Goal: Information Seeking & Learning: Learn about a topic

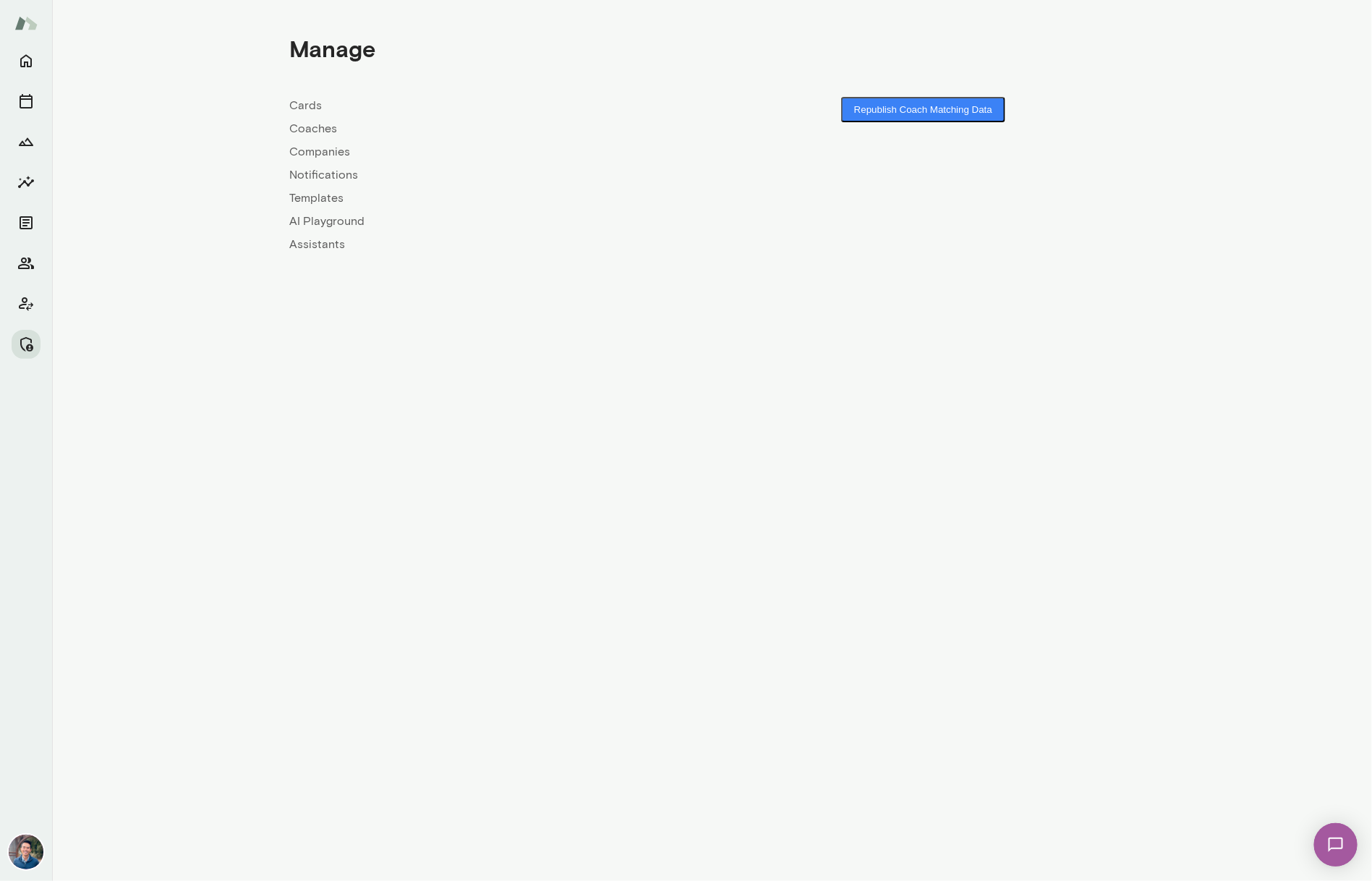
click at [334, 127] on link "Coaches" at bounding box center [500, 129] width 422 height 17
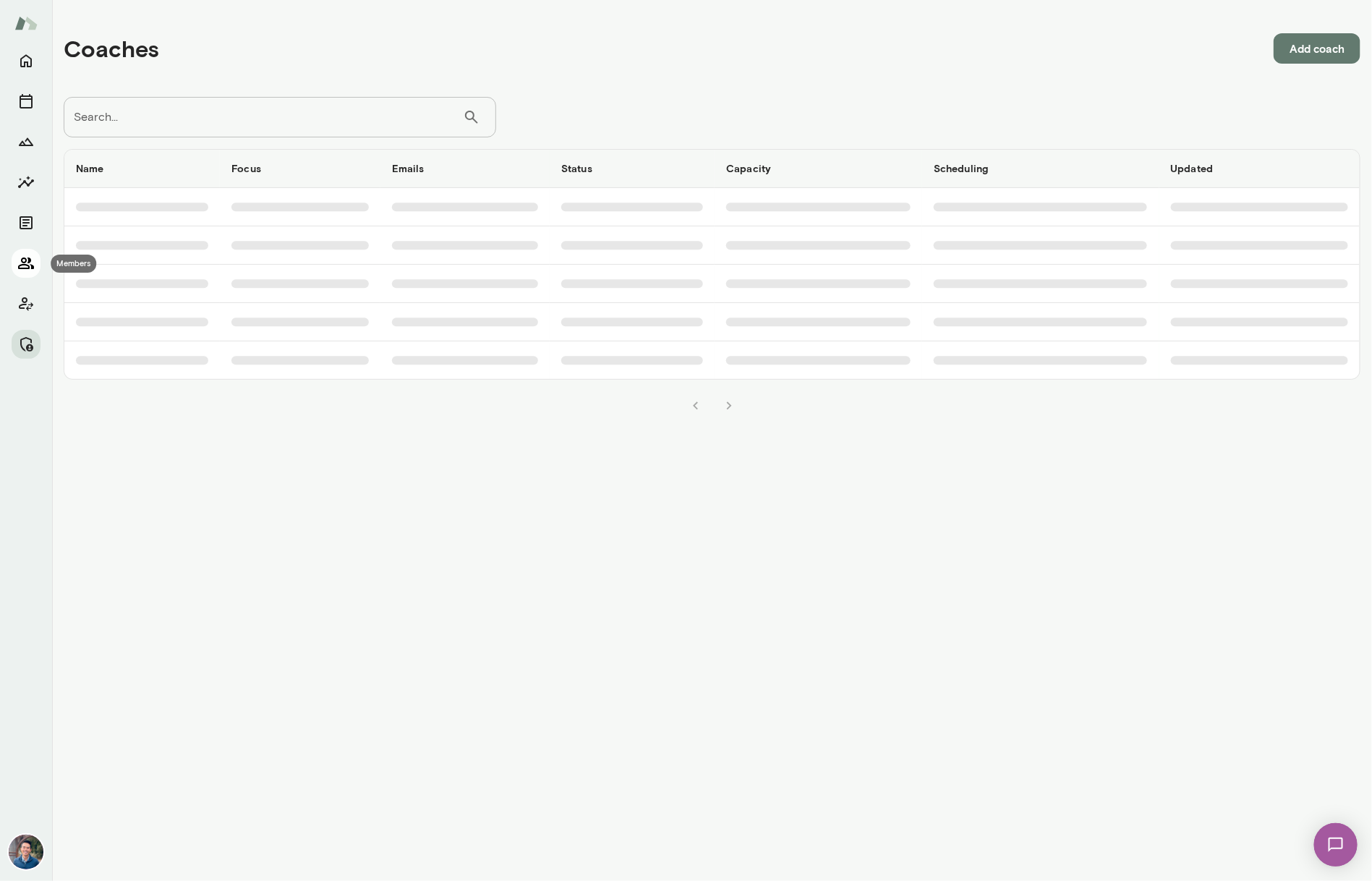
click at [25, 262] on icon "Members" at bounding box center [26, 263] width 17 height 17
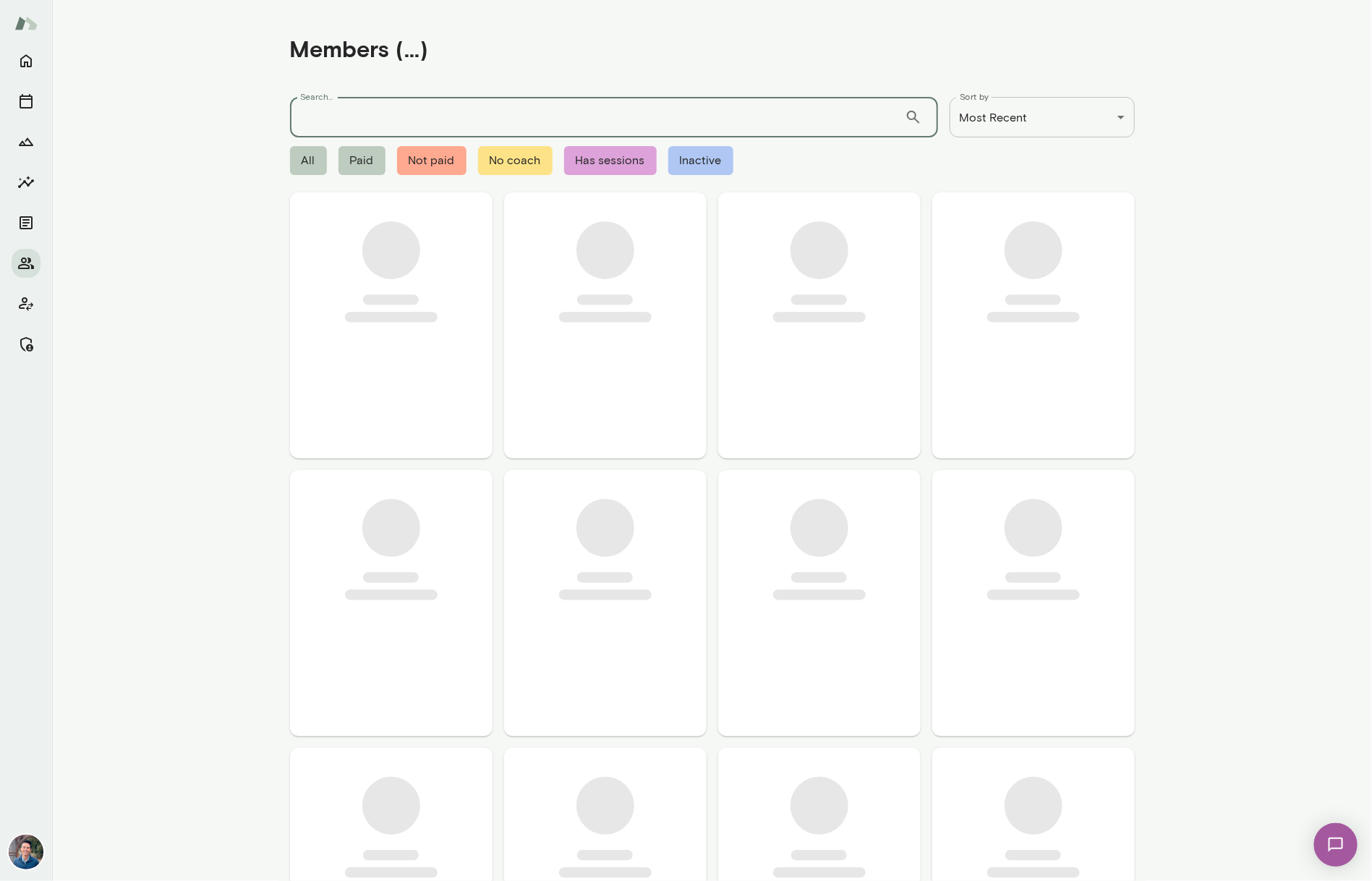
click at [381, 120] on input "Search..." at bounding box center [597, 117] width 615 height 40
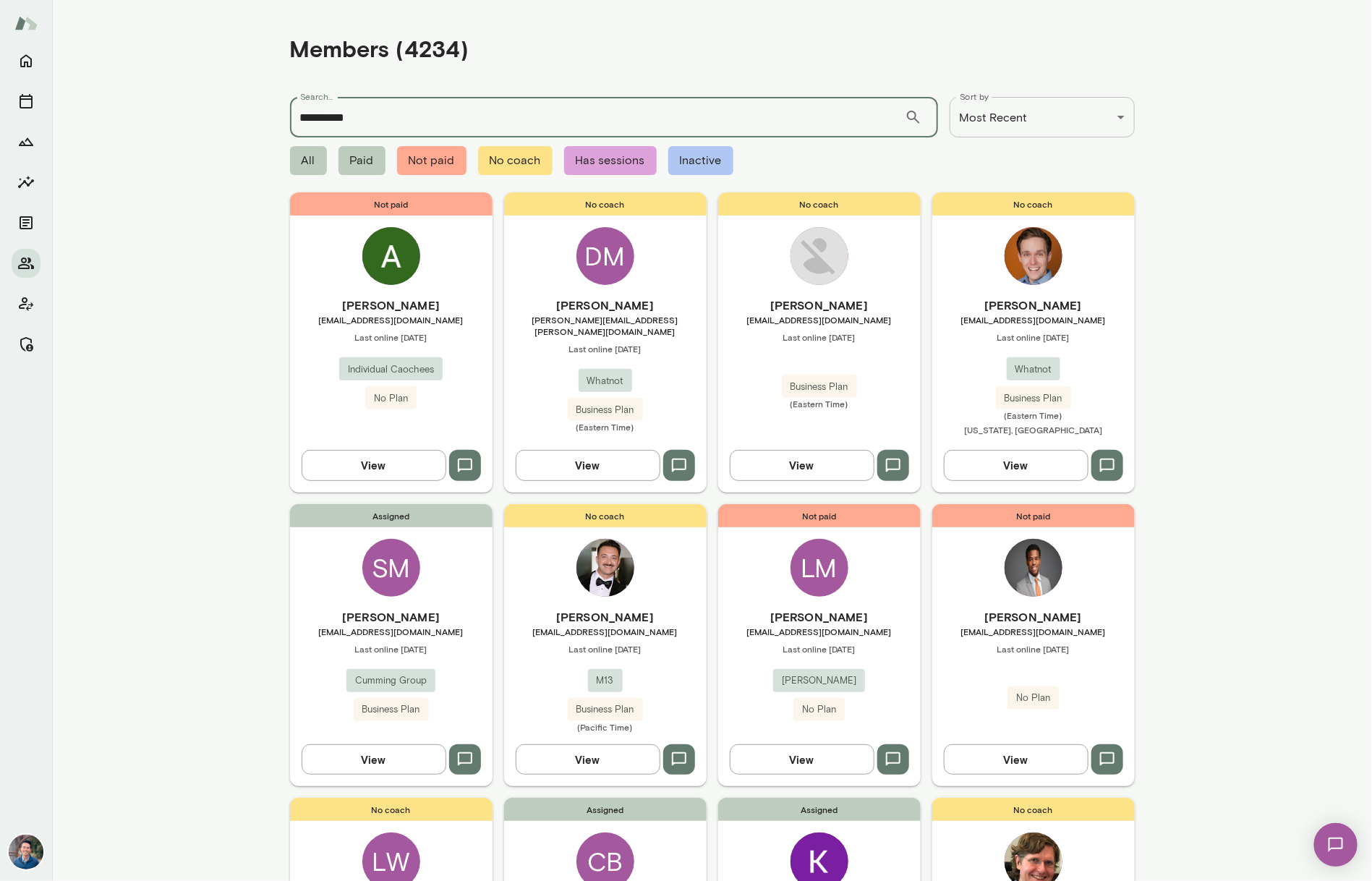
type input "**********"
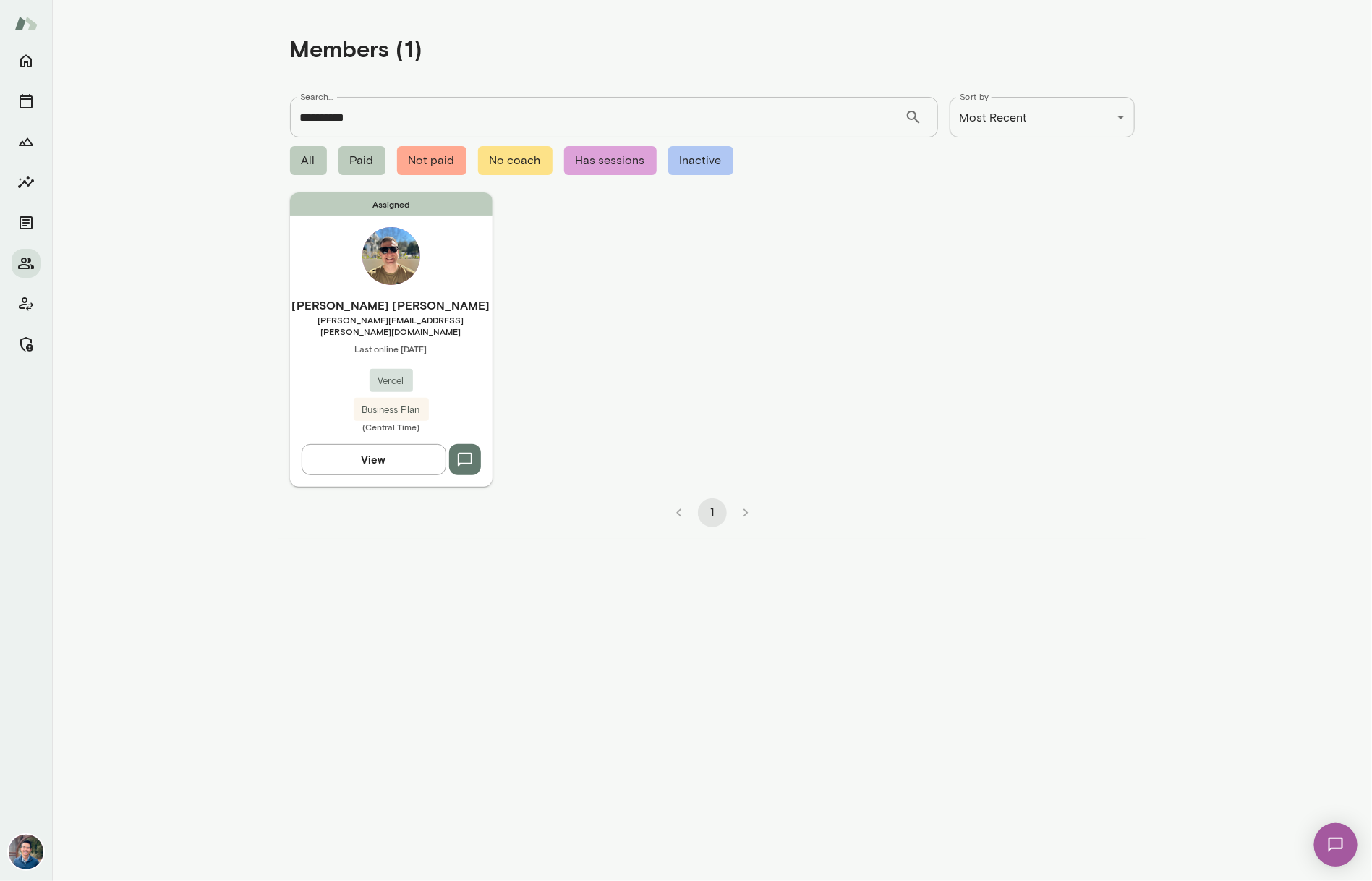
click at [438, 309] on h6 "Matt Jared" at bounding box center [391, 305] width 203 height 17
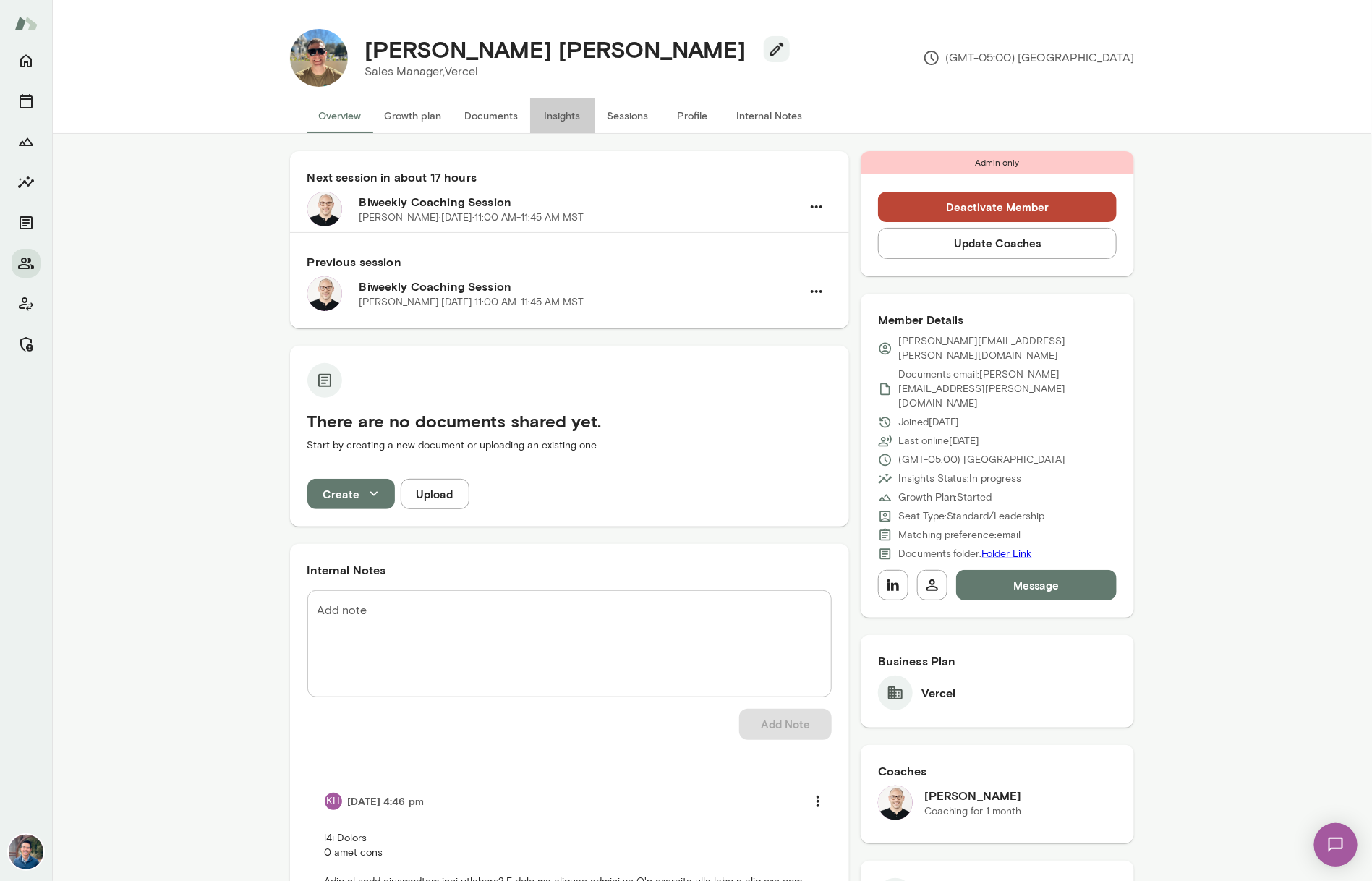
click at [564, 117] on button "Insights" at bounding box center [563, 115] width 65 height 34
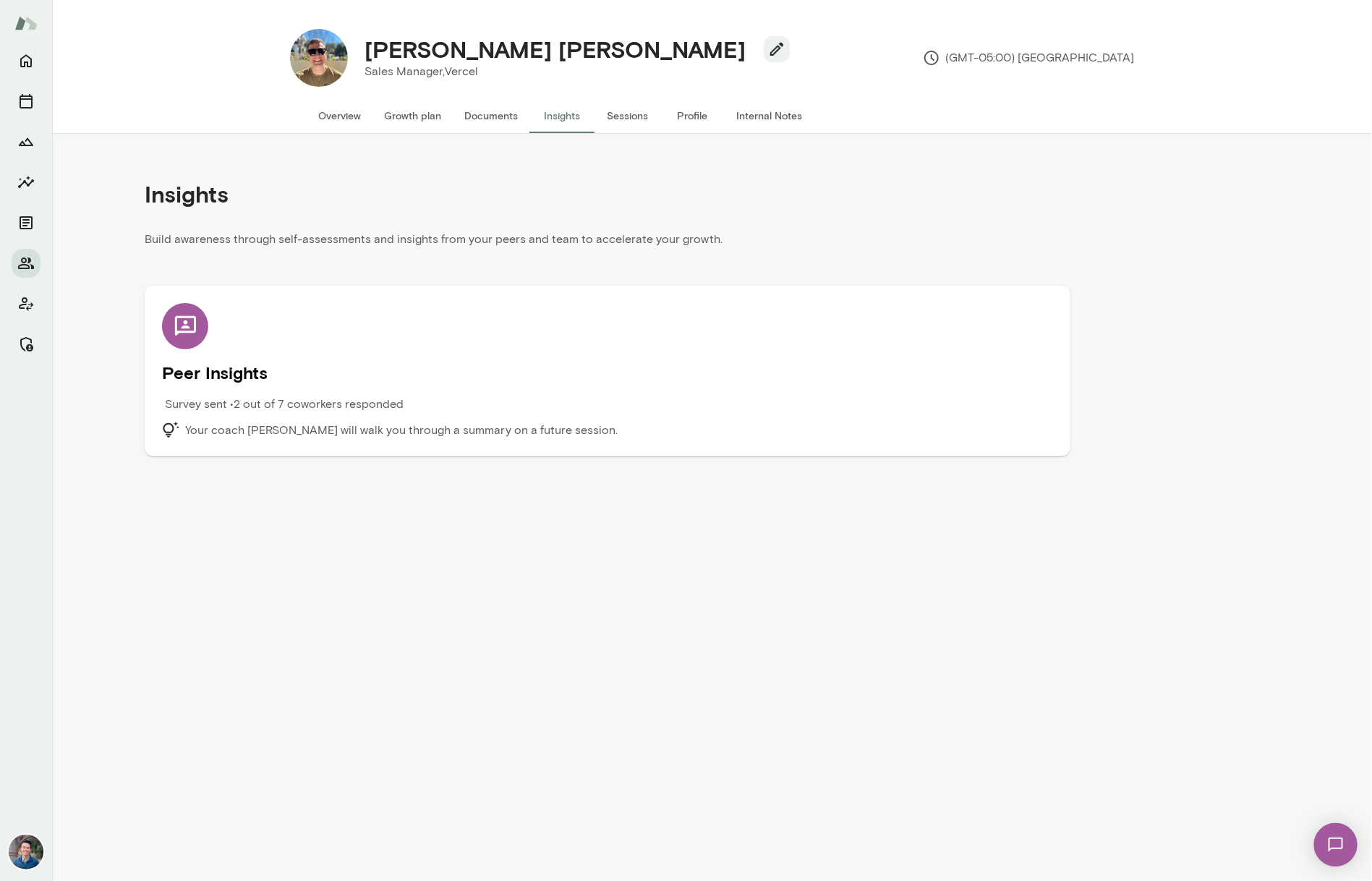
click at [354, 406] on p "Survey sent • 2 out of 7 coworkers responded" at bounding box center [285, 404] width 239 height 17
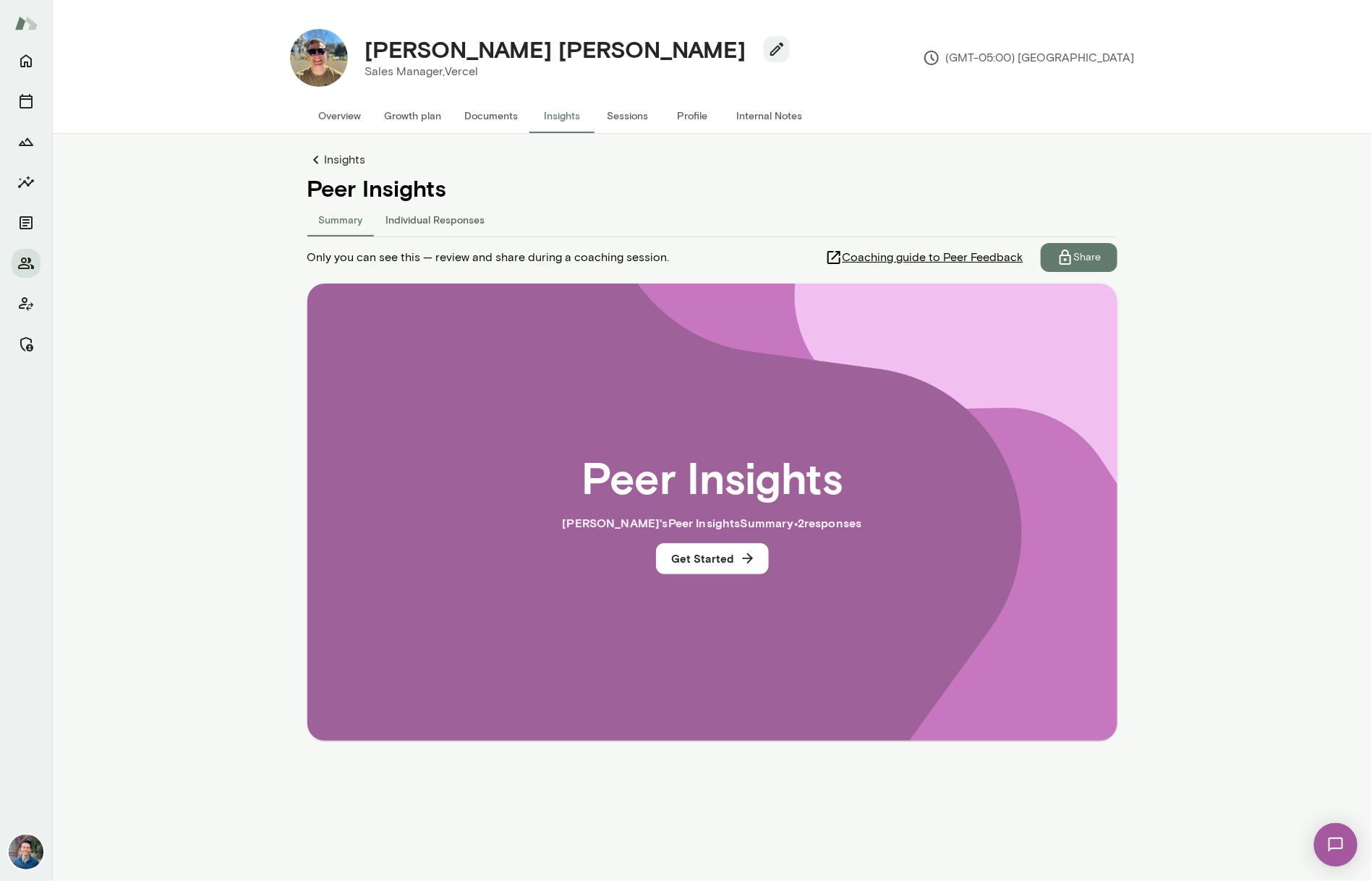
click at [433, 214] on button "Individual Responses" at bounding box center [436, 219] width 122 height 34
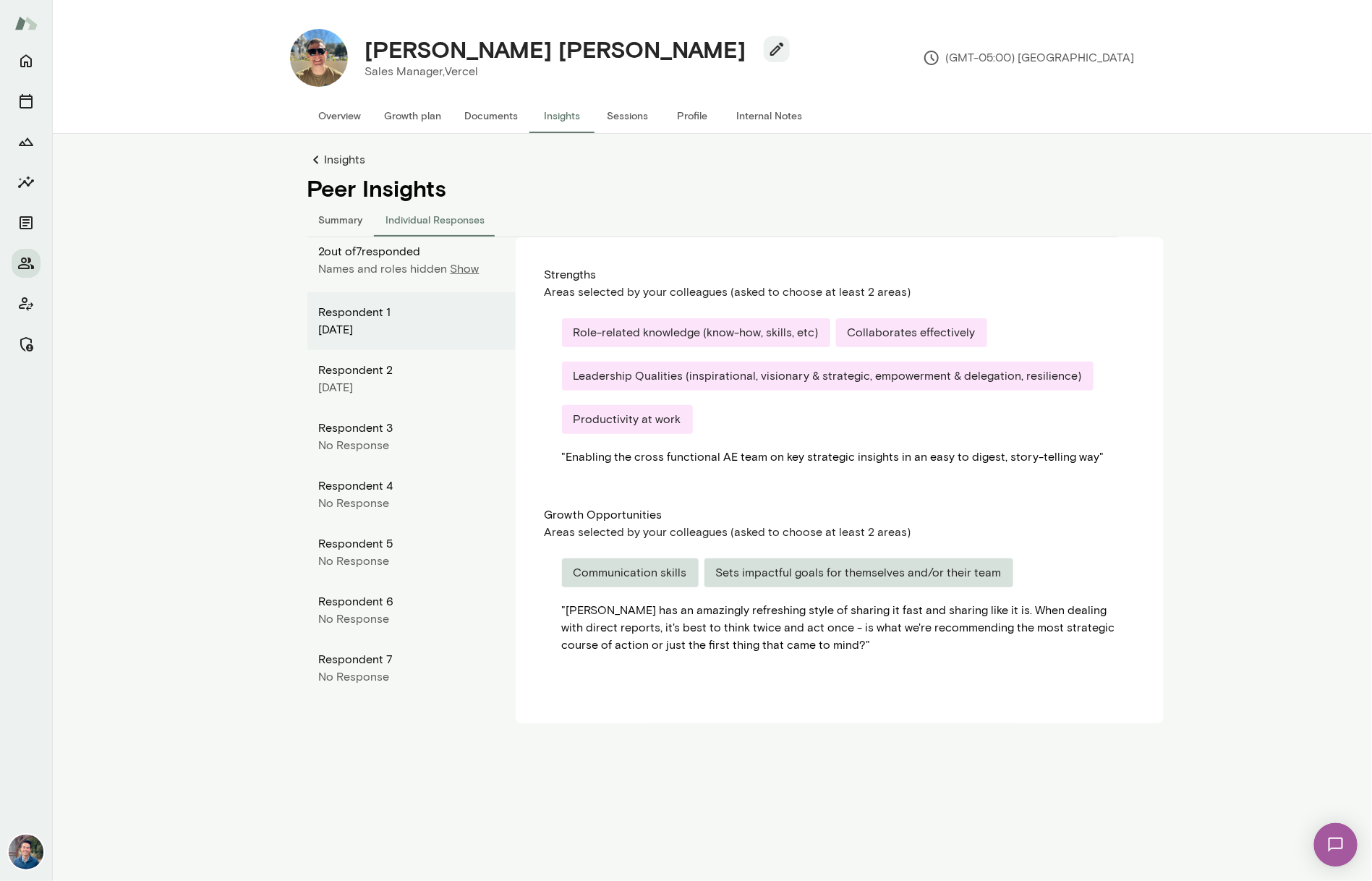
click at [462, 266] on p "Show" at bounding box center [465, 269] width 29 height 17
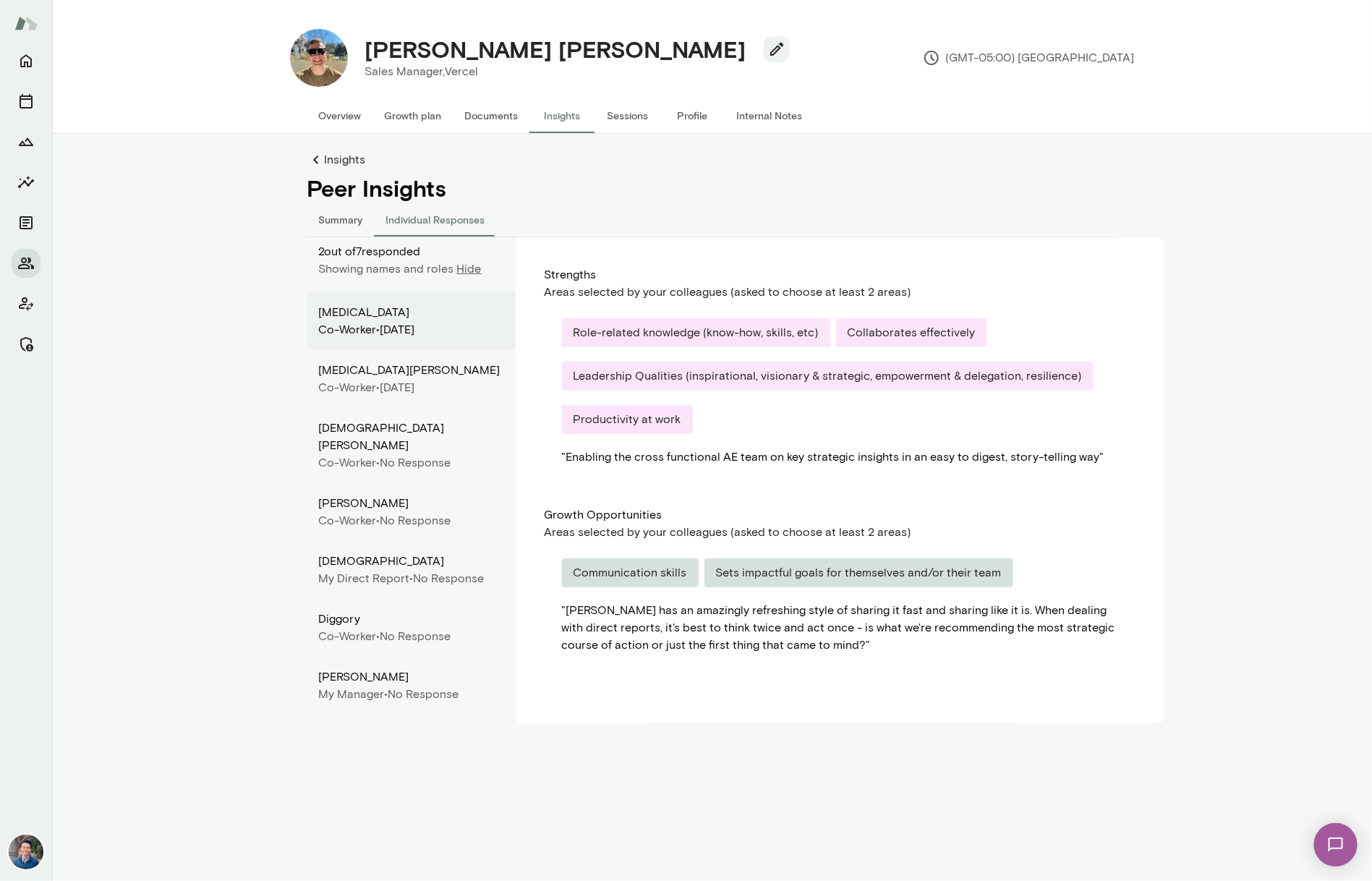
click at [239, 431] on main "Matt Jared Sales Manager, Vercel (GMT-05:00) Chicago Overview Growth plan Docum…" at bounding box center [712, 440] width 1320 height 881
click at [614, 110] on button "Sessions" at bounding box center [628, 115] width 65 height 34
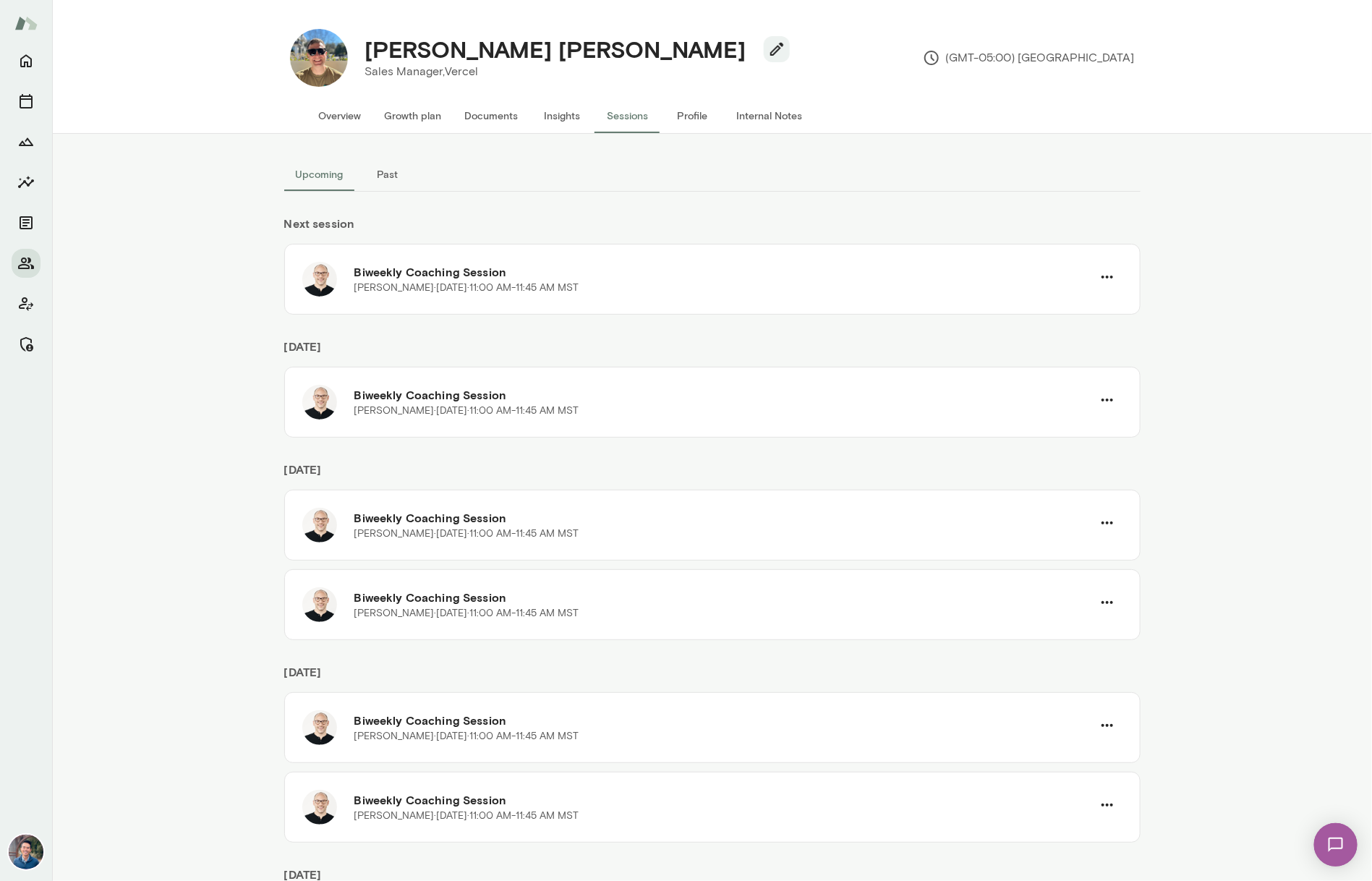
click at [344, 119] on button "Overview" at bounding box center [340, 115] width 66 height 34
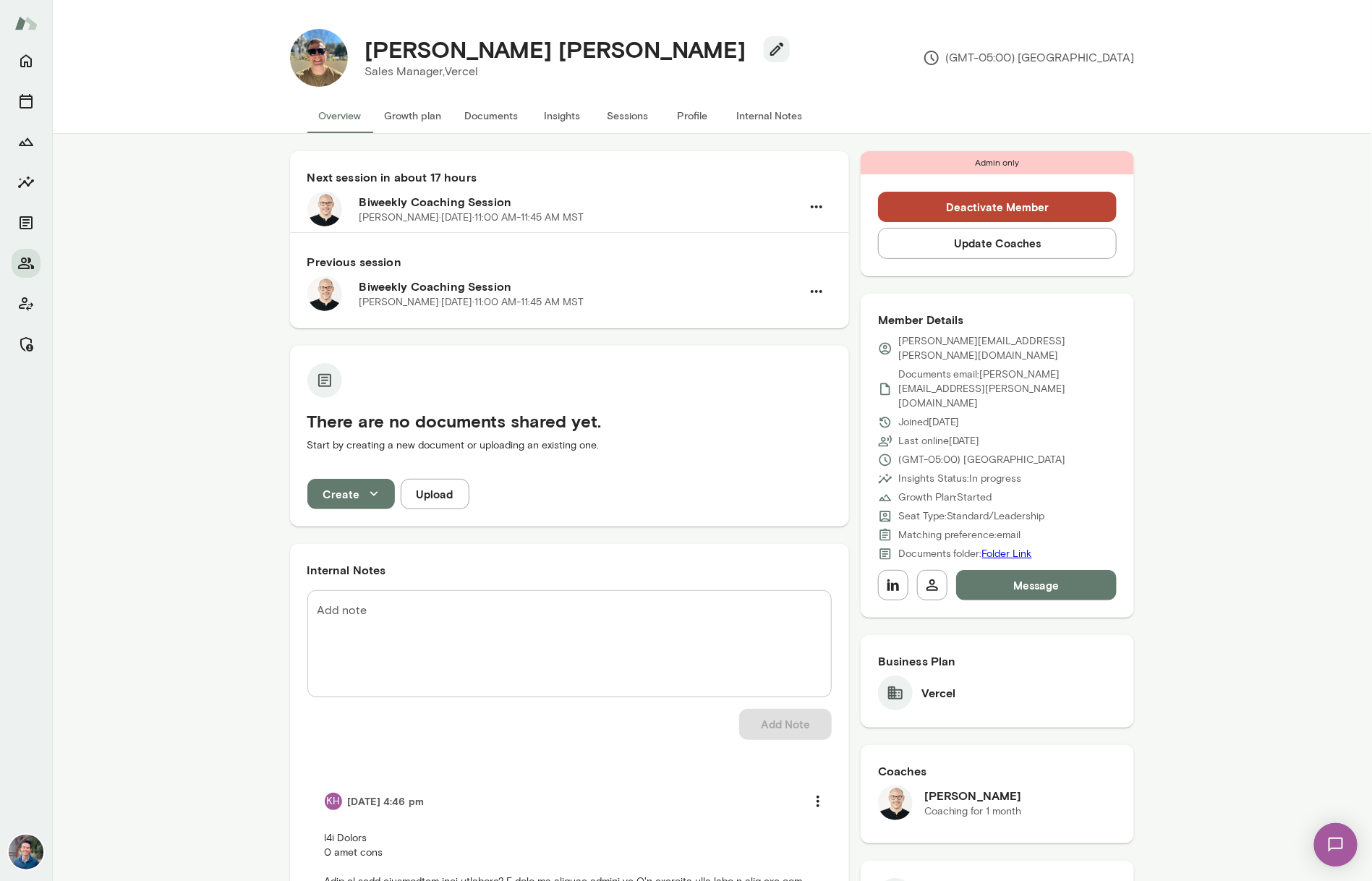
click at [561, 119] on button "Insights" at bounding box center [563, 115] width 65 height 34
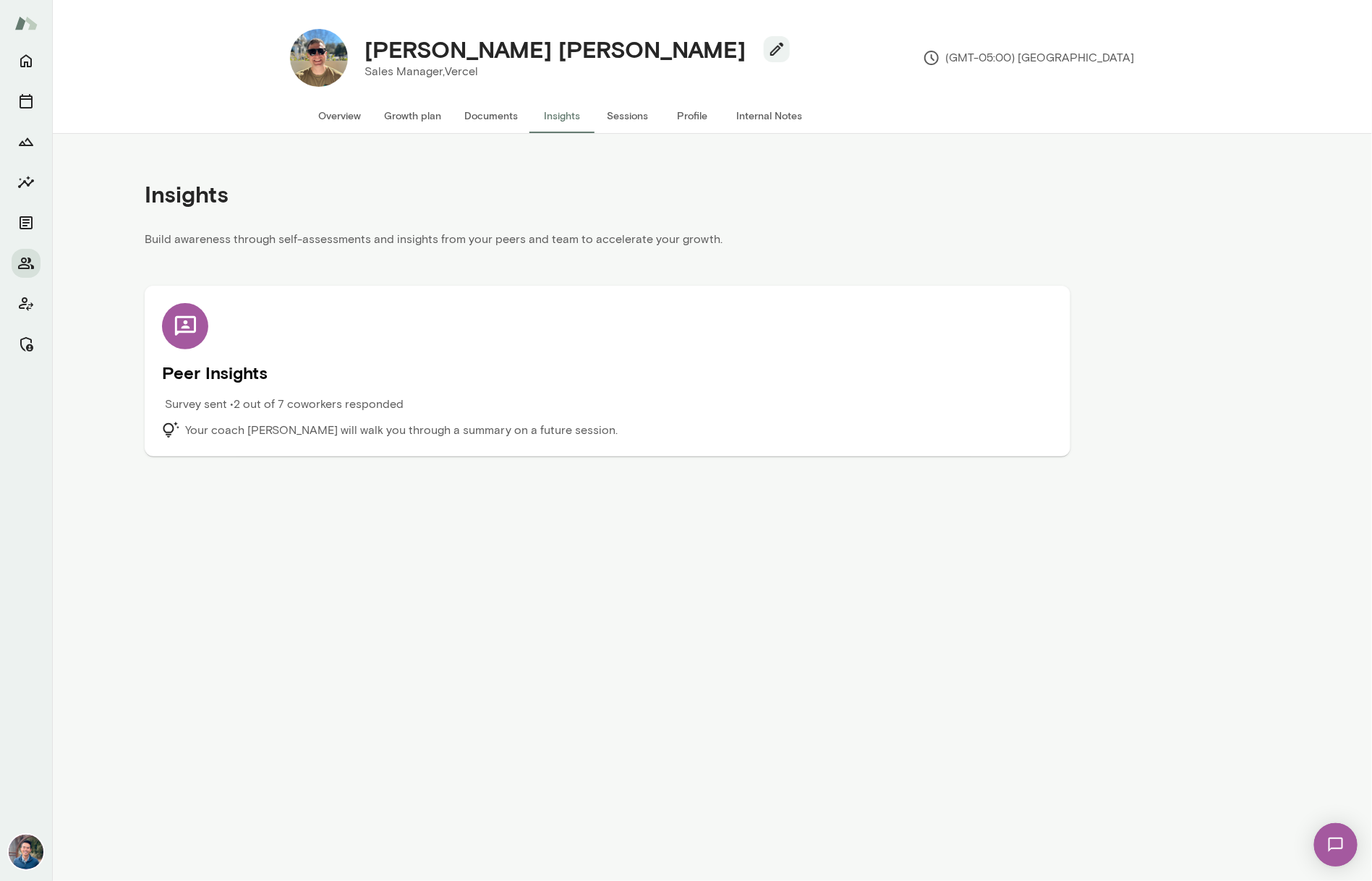
click at [366, 390] on div "Peer Insights Survey sent • 2 out of 7 coworkers responded Your coach Michael W…" at bounding box center [607, 370] width 891 height 136
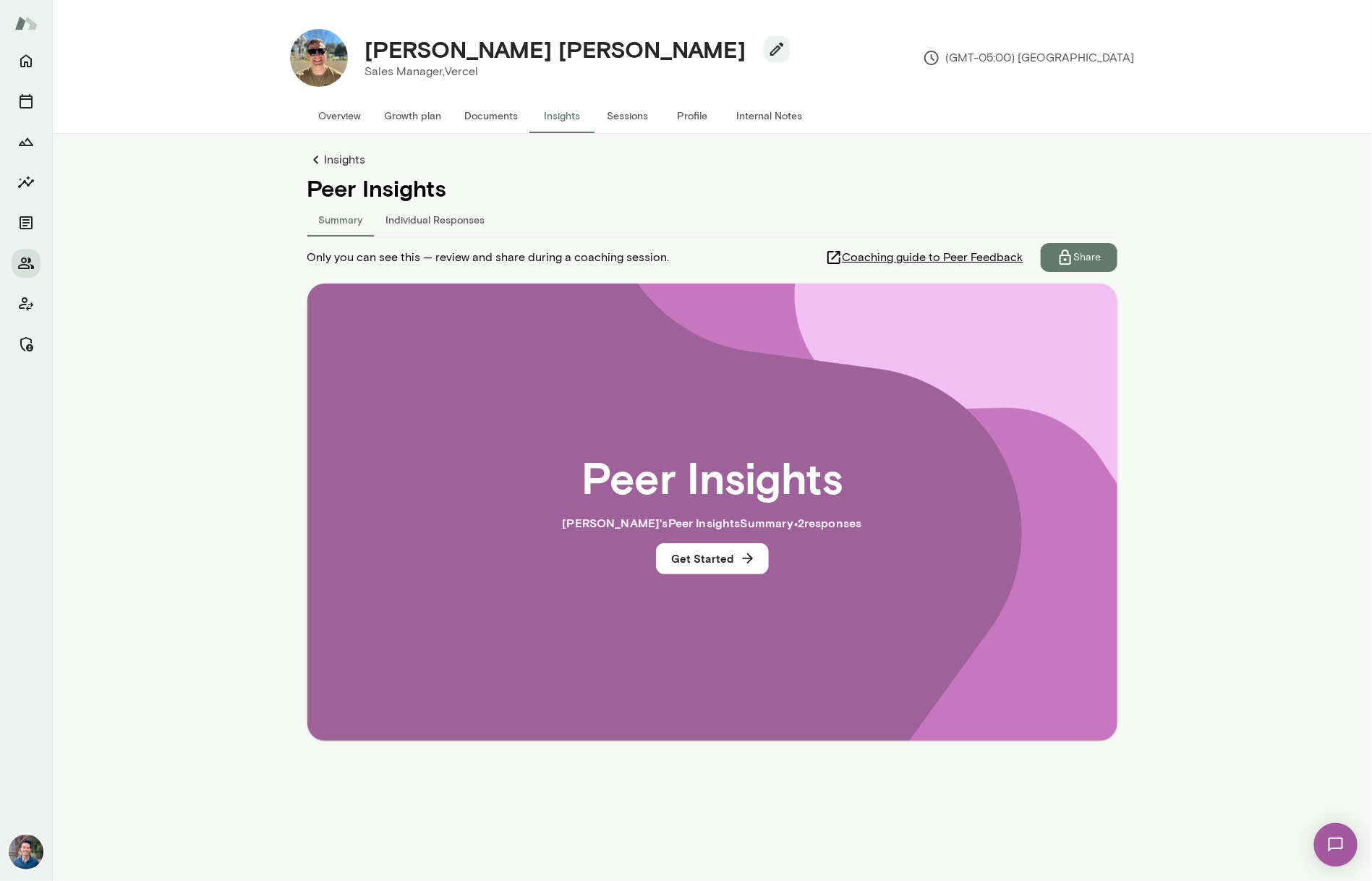
click at [416, 221] on button "Individual Responses" at bounding box center [436, 219] width 122 height 34
